Goal: Task Accomplishment & Management: Complete application form

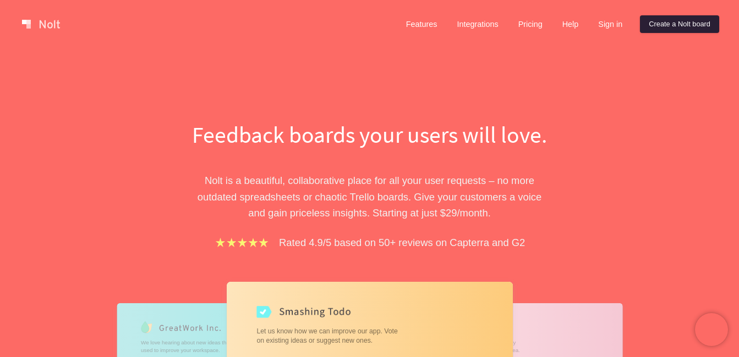
click at [673, 23] on link "Create a Nolt board" at bounding box center [679, 24] width 79 height 18
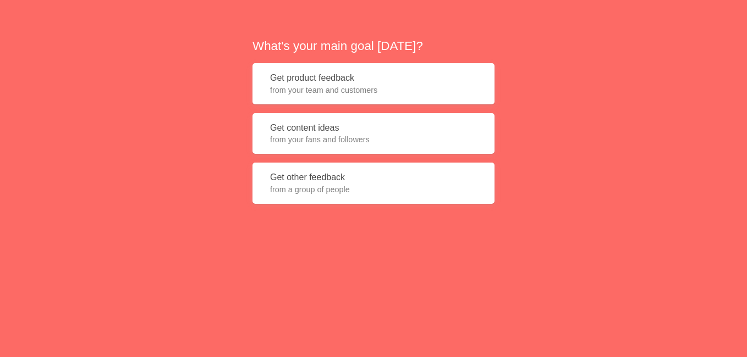
click at [399, 101] on button "Get product feedback from your team and customers" at bounding box center [373, 83] width 242 height 41
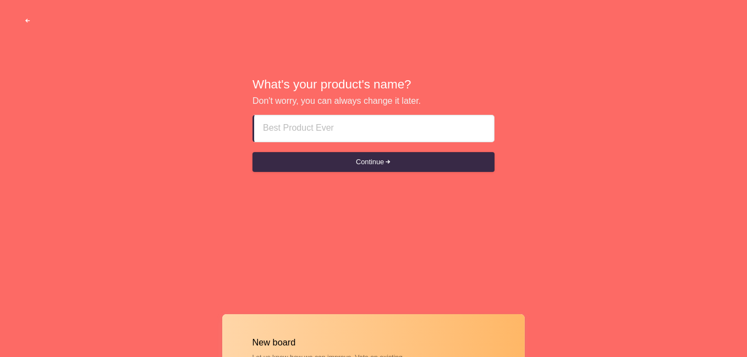
click at [23, 29] on button "button" at bounding box center [28, 21] width 34 height 20
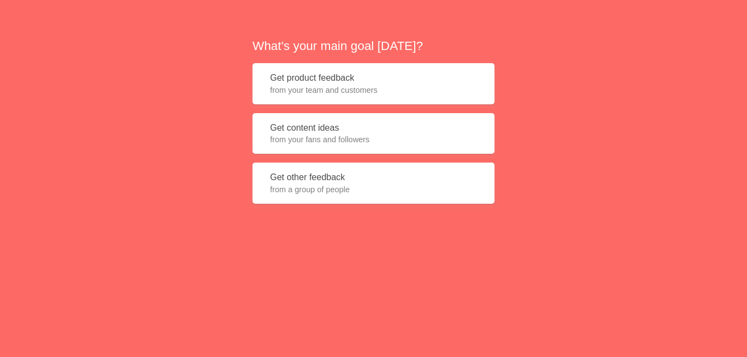
click at [345, 170] on button "Get other feedback from a group of people" at bounding box center [373, 183] width 242 height 41
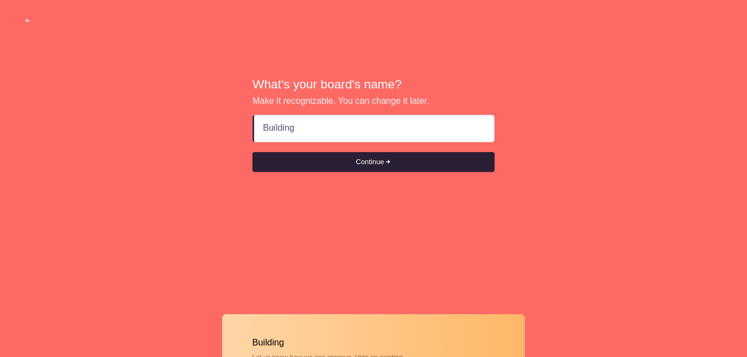
click at [349, 156] on button "Continue" at bounding box center [373, 162] width 242 height 20
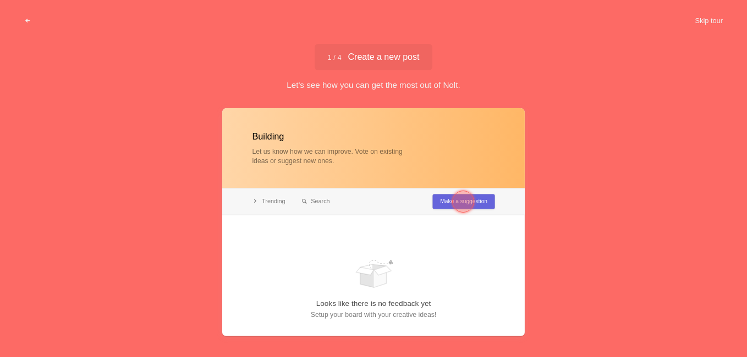
type input "Building"
click at [448, 200] on div at bounding box center [463, 202] width 40 height 40
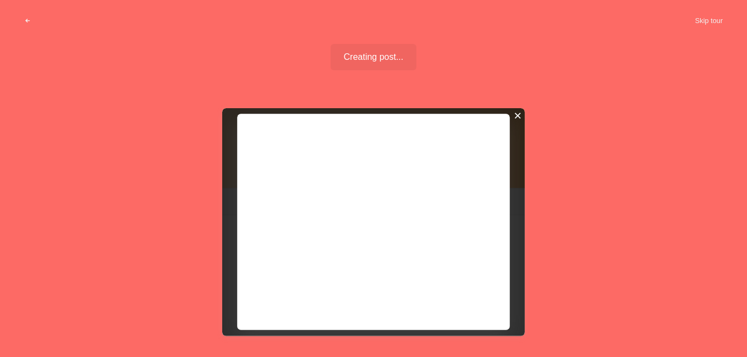
click at [519, 113] on div at bounding box center [518, 116] width 8 height 8
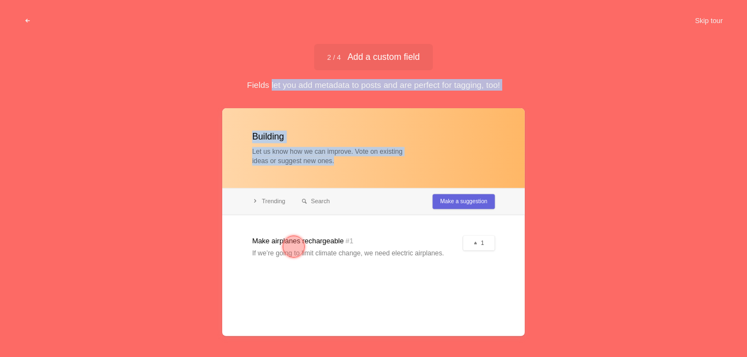
drag, startPoint x: 268, startPoint y: 82, endPoint x: 613, endPoint y: 206, distance: 366.4
click at [613, 206] on div "2 / 4 Add a custom field Add a custom field Fields let you add metadata to post…" at bounding box center [373, 205] width 747 height 322
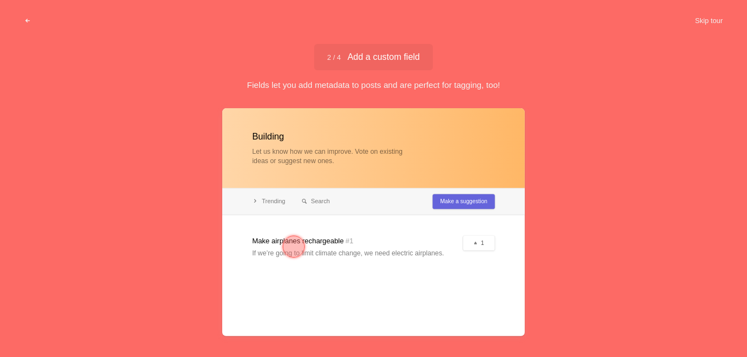
click at [382, 172] on div at bounding box center [373, 222] width 302 height 228
drag, startPoint x: 243, startPoint y: 135, endPoint x: 312, endPoint y: 182, distance: 84.4
click at [311, 181] on div at bounding box center [373, 222] width 302 height 228
click at [305, 249] on div at bounding box center [294, 247] width 40 height 40
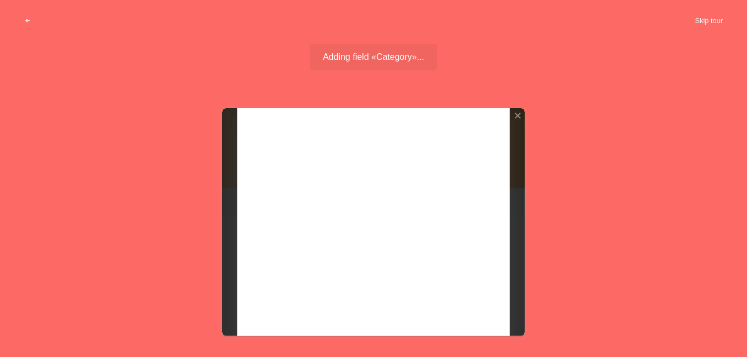
click at [287, 240] on div at bounding box center [373, 222] width 302 height 228
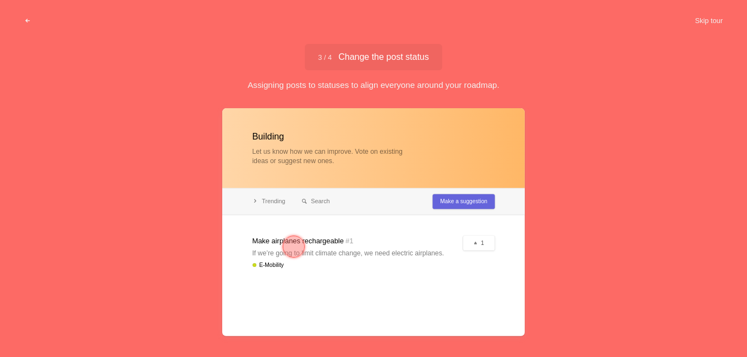
click at [460, 198] on div at bounding box center [373, 222] width 302 height 228
click at [288, 246] on div at bounding box center [294, 247] width 22 height 22
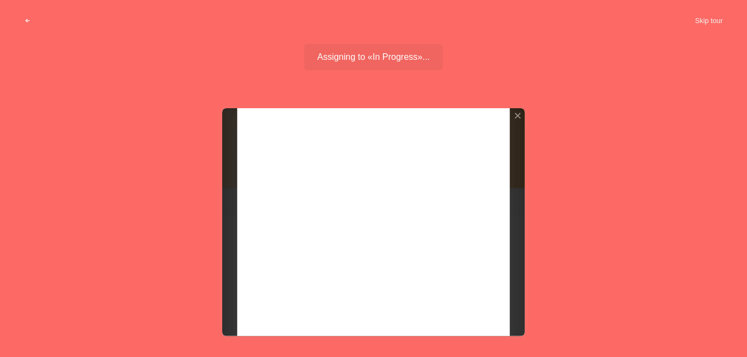
click at [348, 212] on div at bounding box center [373, 222] width 302 height 228
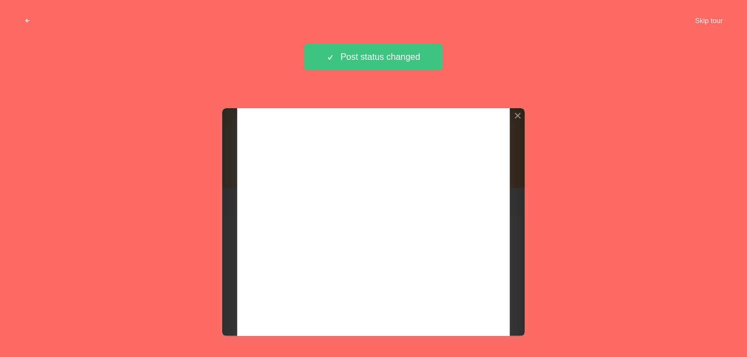
drag, startPoint x: 488, startPoint y: 241, endPoint x: 456, endPoint y: 235, distance: 32.4
click at [486, 240] on div at bounding box center [373, 222] width 302 height 228
click at [456, 235] on div at bounding box center [373, 222] width 302 height 228
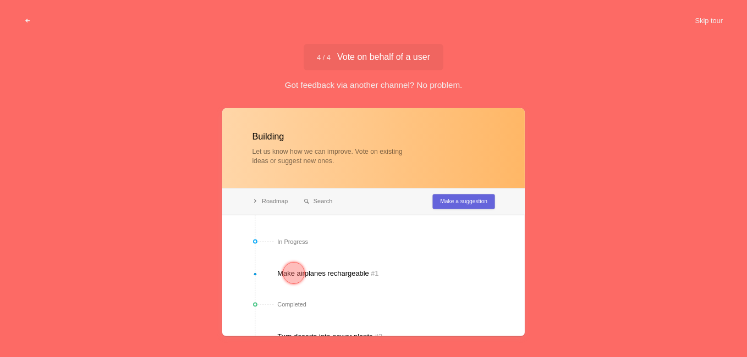
click at [293, 271] on div at bounding box center [294, 273] width 22 height 22
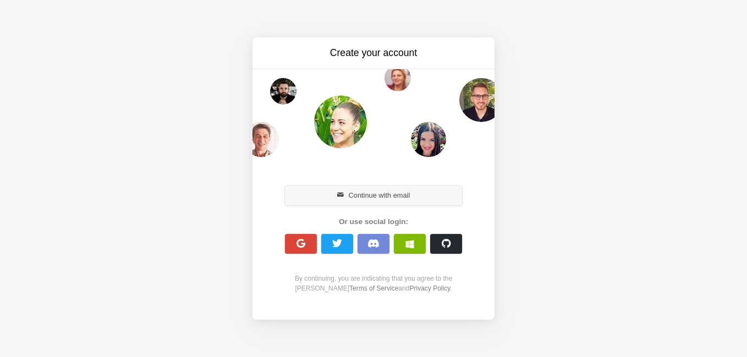
click at [395, 197] on button "Continue with email" at bounding box center [373, 196] width 177 height 20
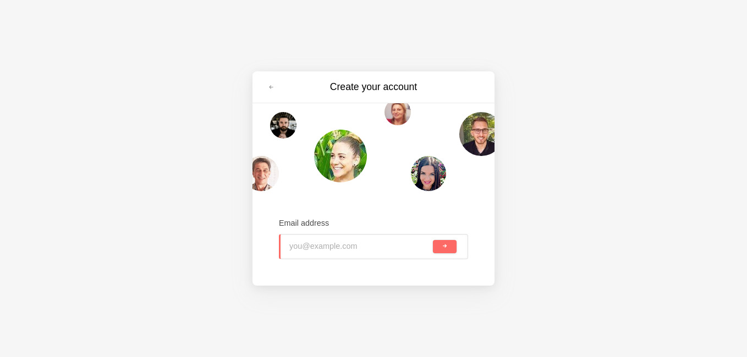
type input "s"
type input "[EMAIL_ADDRESS][DOMAIN_NAME]"
drag, startPoint x: 452, startPoint y: 258, endPoint x: 449, endPoint y: 252, distance: 7.1
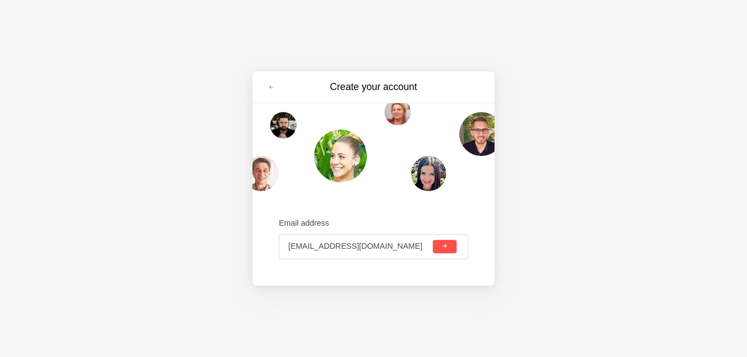
click at [450, 257] on div "[EMAIL_ADDRESS][DOMAIN_NAME]" at bounding box center [373, 246] width 189 height 25
click at [449, 252] on button "submit" at bounding box center [445, 246] width 24 height 13
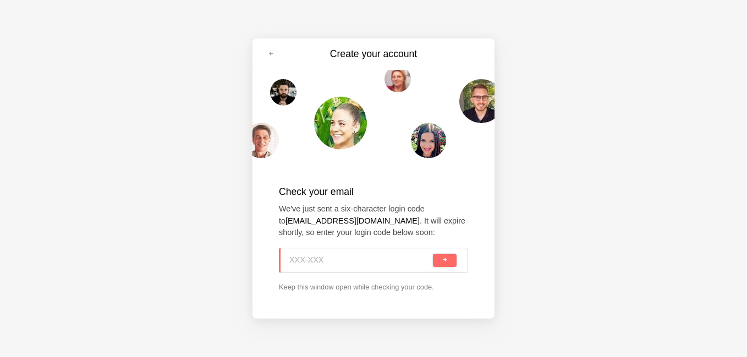
paste input "60T-CHH"
type input "60T-CHH"
click at [432, 262] on div "60T-CHH" at bounding box center [373, 260] width 189 height 25
click at [437, 260] on button "submit" at bounding box center [445, 260] width 24 height 13
